Goal: Task Accomplishment & Management: Use online tool/utility

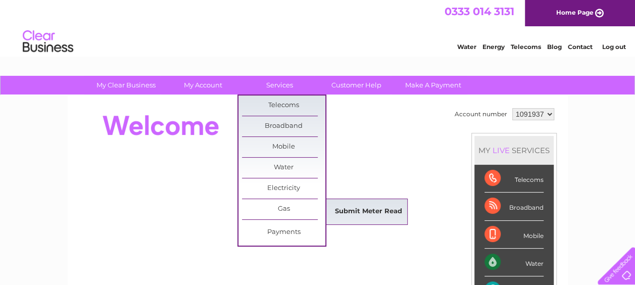
click at [351, 207] on link "Submit Meter Read" at bounding box center [368, 211] width 83 height 20
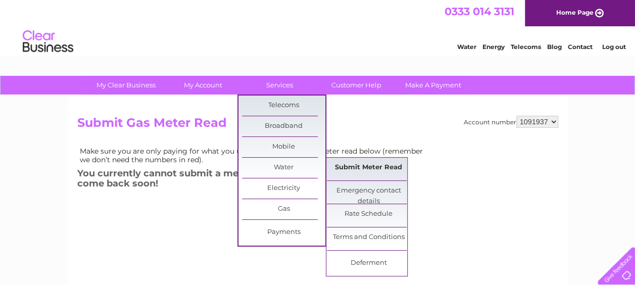
click at [364, 166] on link "Submit Meter Read" at bounding box center [368, 168] width 83 height 20
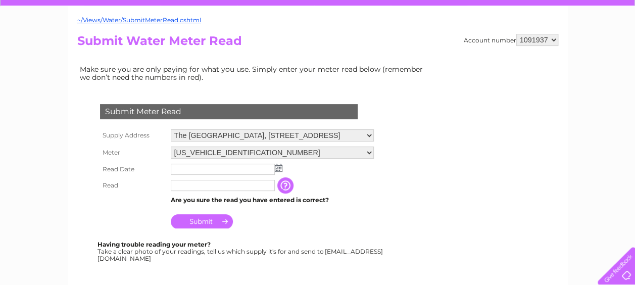
scroll to position [90, 0]
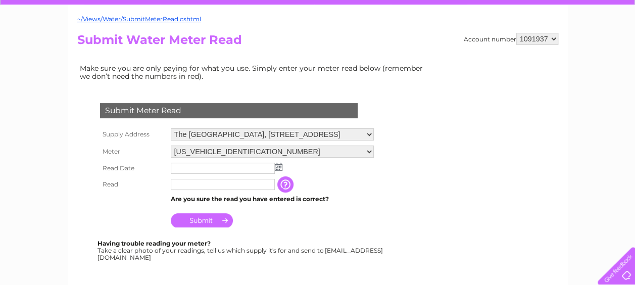
click at [276, 166] on img at bounding box center [279, 167] width 8 height 8
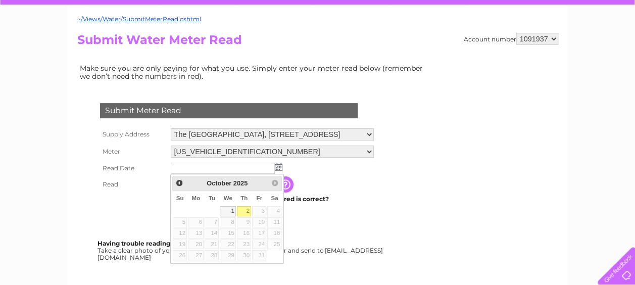
click at [244, 209] on link "2" at bounding box center [244, 211] width 14 height 10
type input "2025/10/02"
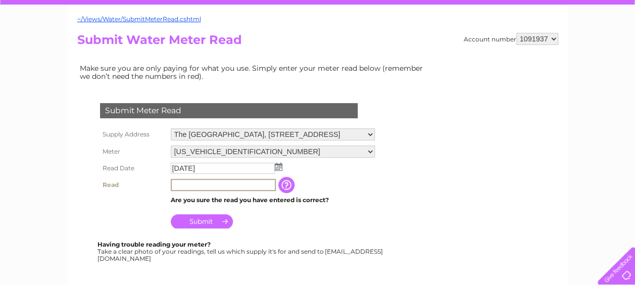
click at [178, 184] on input "text" at bounding box center [223, 185] width 105 height 12
type input "2060"
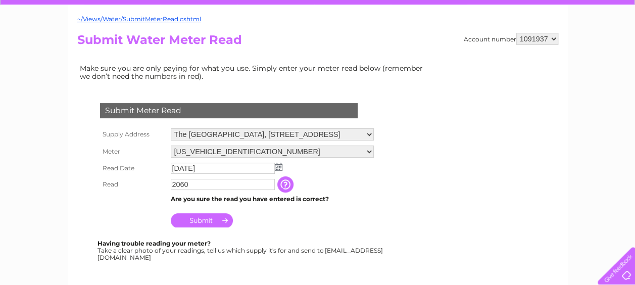
click at [203, 219] on input "Submit" at bounding box center [202, 220] width 62 height 14
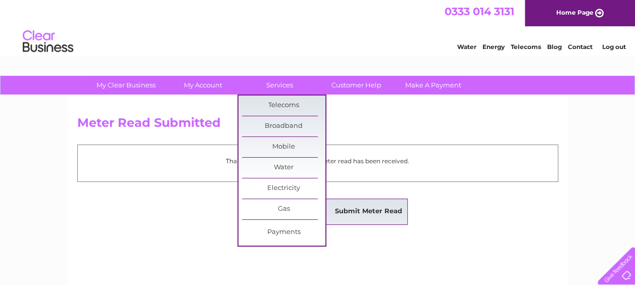
click at [350, 207] on link "Submit Meter Read" at bounding box center [368, 211] width 83 height 20
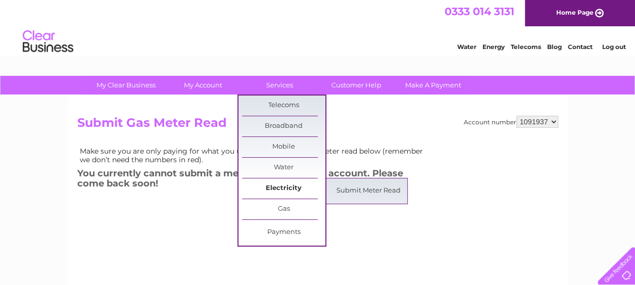
click at [286, 184] on link "Electricity" at bounding box center [283, 188] width 83 height 20
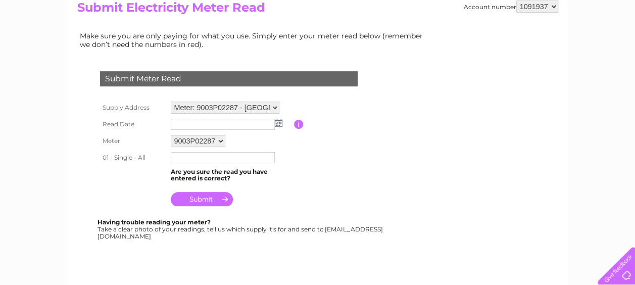
scroll to position [119, 0]
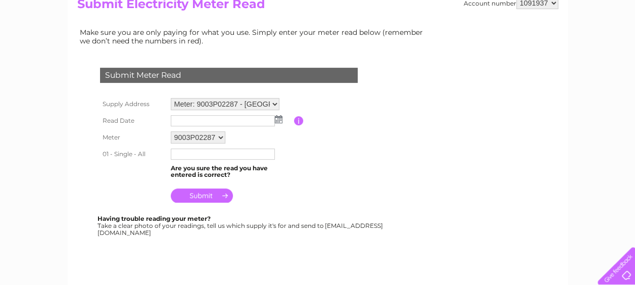
click at [277, 118] on img at bounding box center [279, 119] width 8 height 8
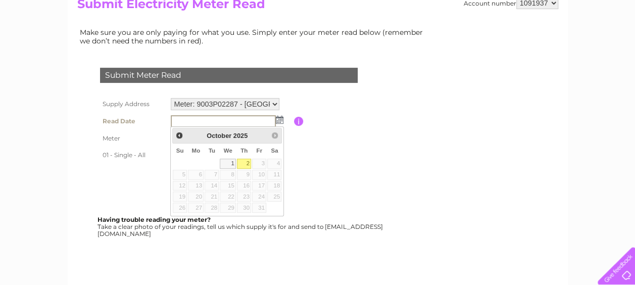
click at [245, 163] on link "2" at bounding box center [244, 164] width 14 height 10
type input "[DATE]"
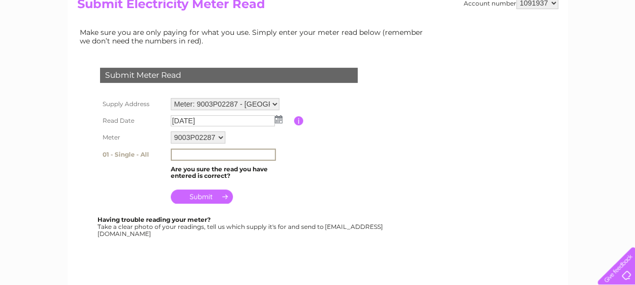
click at [193, 153] on input "text" at bounding box center [223, 154] width 105 height 12
click at [220, 160] on input "text" at bounding box center [223, 154] width 105 height 12
type input "33507"
click at [200, 198] on input "submit" at bounding box center [202, 195] width 62 height 14
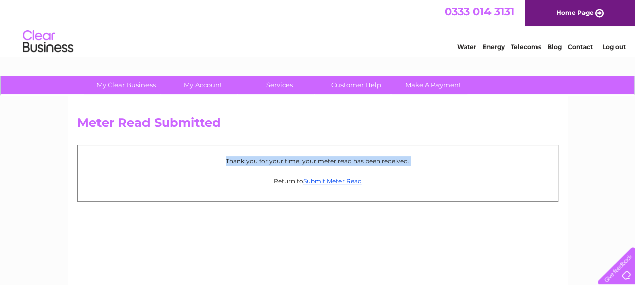
drag, startPoint x: 0, startPoint y: 0, endPoint x: 279, endPoint y: 115, distance: 301.6
click at [279, 115] on div "Meter Read Submitted Thank you for your time, your meter read has been received…" at bounding box center [318, 236] width 500 height 283
